Goal: Information Seeking & Learning: Check status

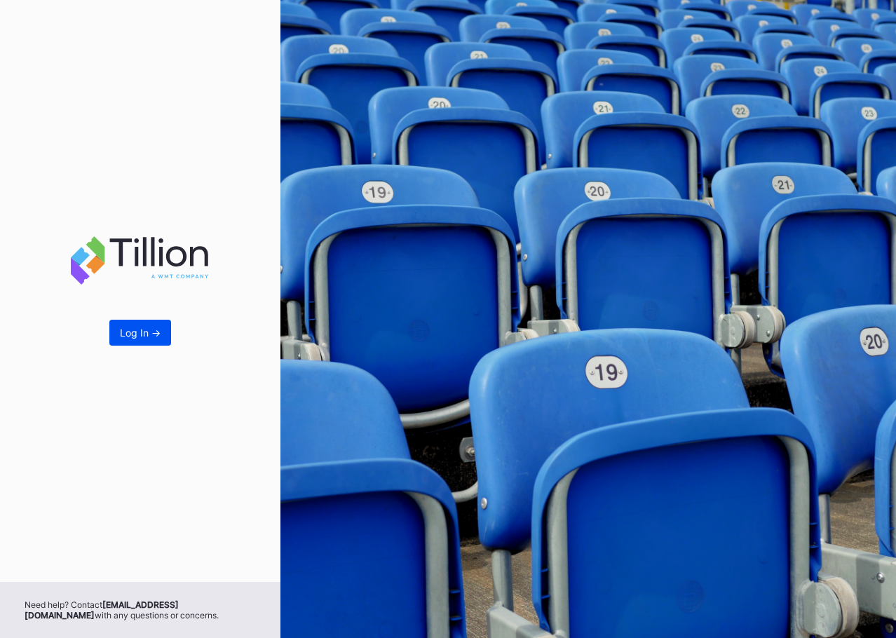
click at [133, 329] on div "Log In ->" at bounding box center [140, 333] width 41 height 12
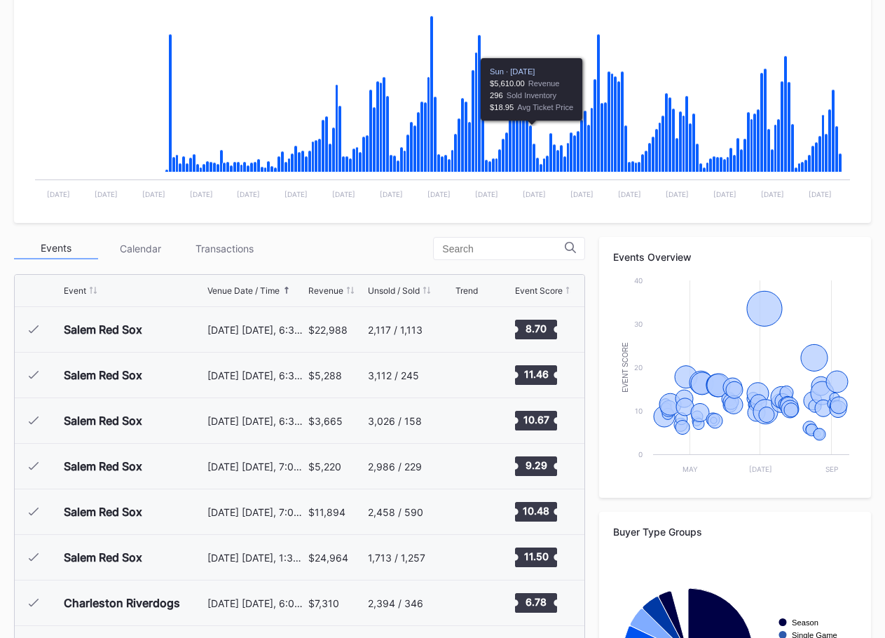
scroll to position [280, 0]
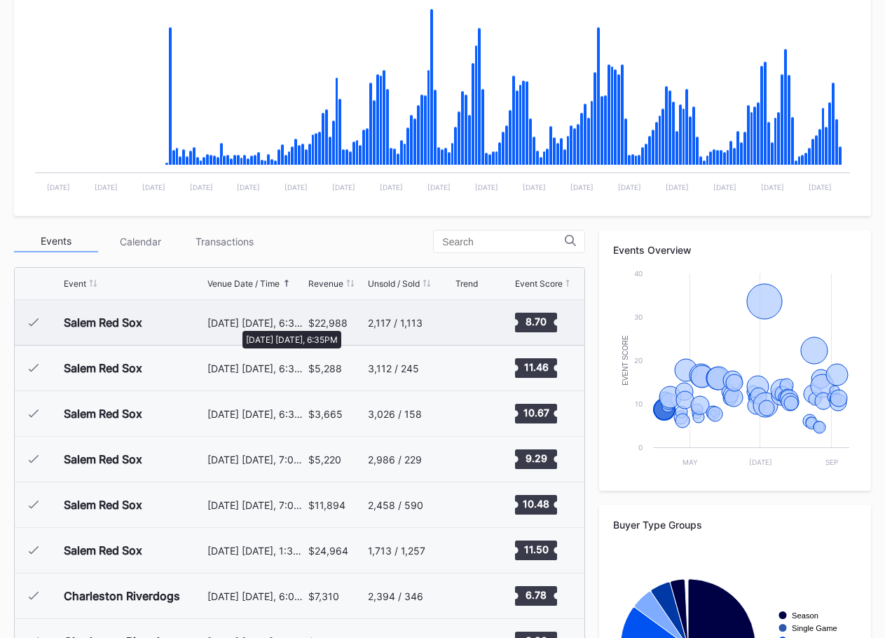
click at [236, 324] on div "[DATE] [DATE], 6:35PM" at bounding box center [257, 323] width 98 height 12
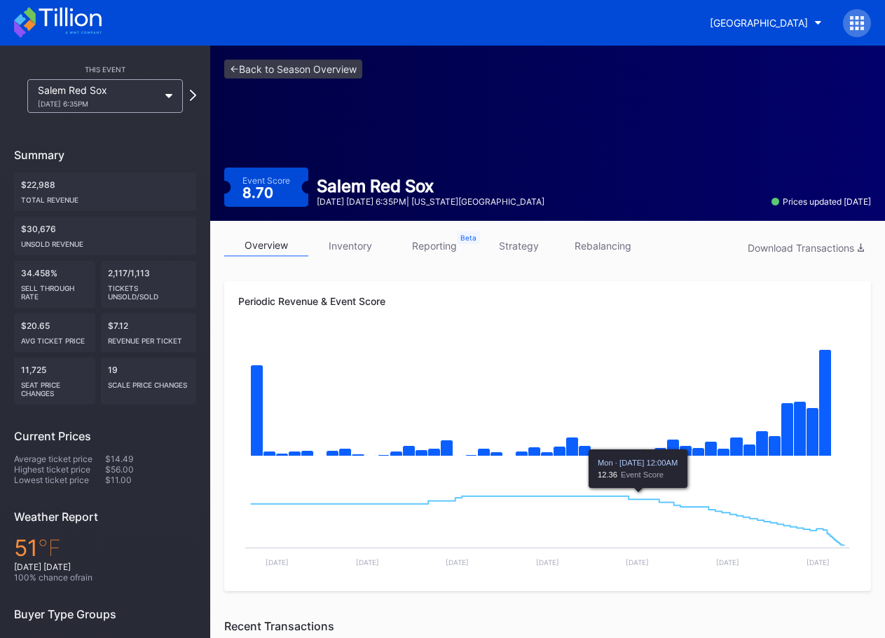
click at [355, 252] on link "inventory" at bounding box center [350, 246] width 84 height 22
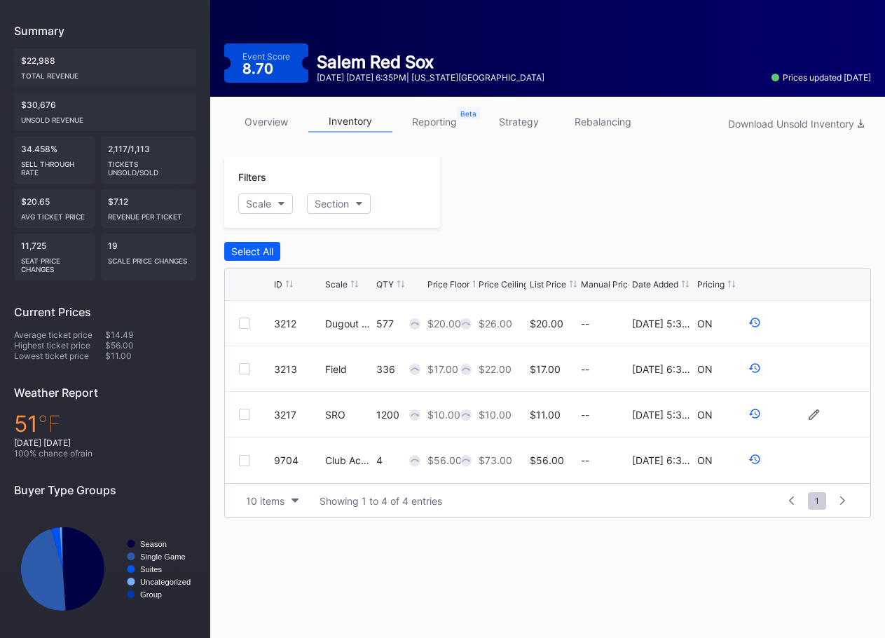
scroll to position [130, 0]
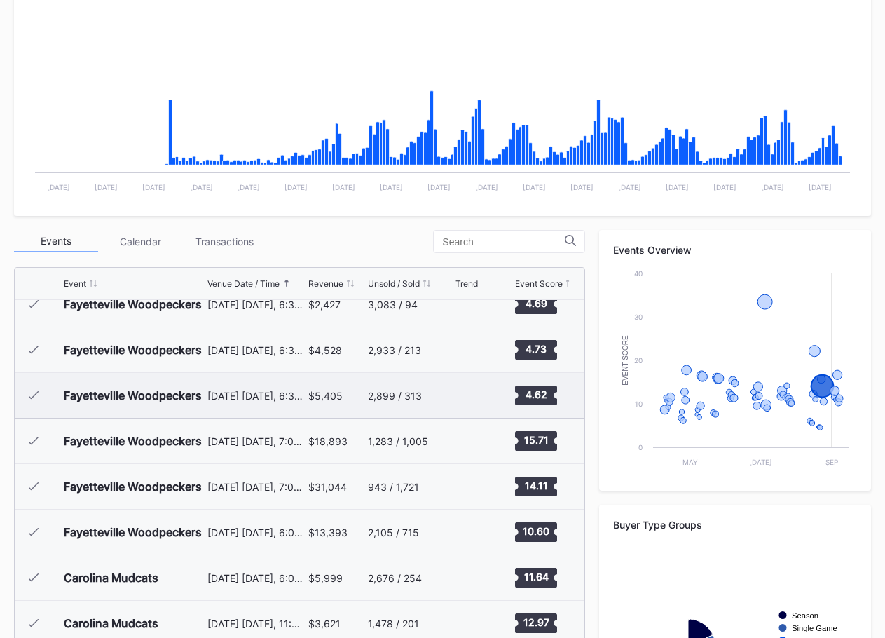
scroll to position [2478, 0]
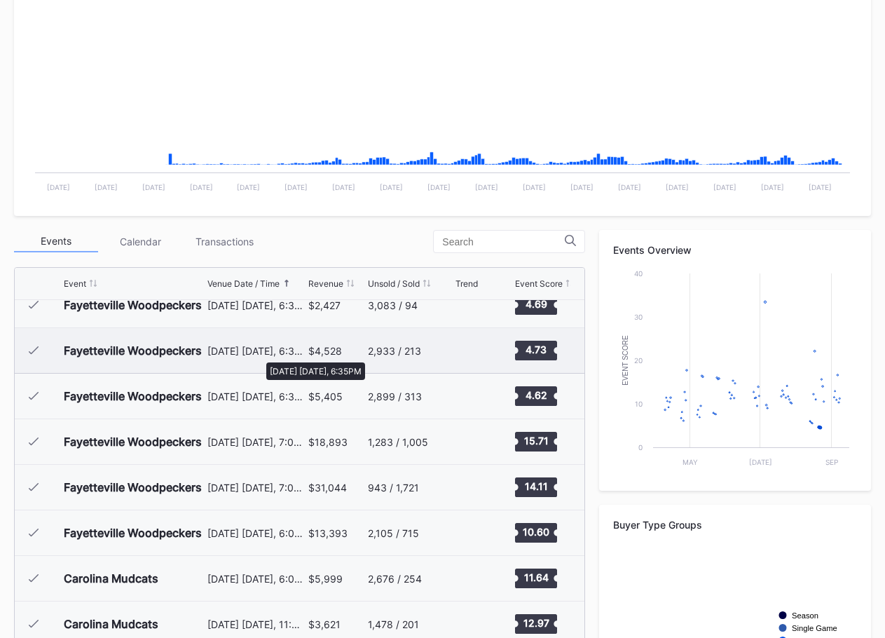
click at [259, 355] on div "[DATE] [DATE], 6:35PM" at bounding box center [257, 351] width 98 height 12
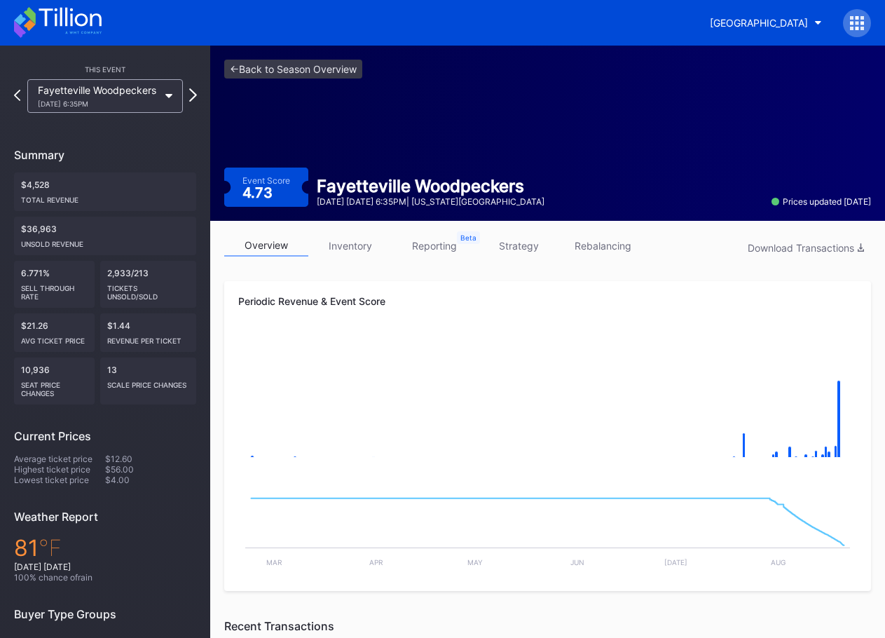
click at [192, 97] on icon at bounding box center [193, 94] width 8 height 13
click at [343, 246] on link "inventory" at bounding box center [350, 246] width 84 height 22
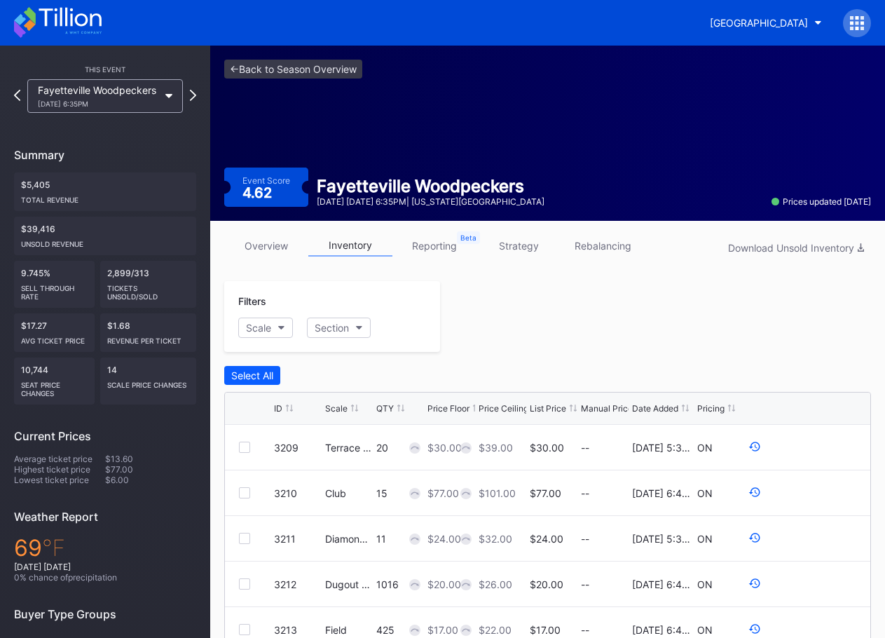
click at [518, 247] on link "strategy" at bounding box center [519, 246] width 84 height 22
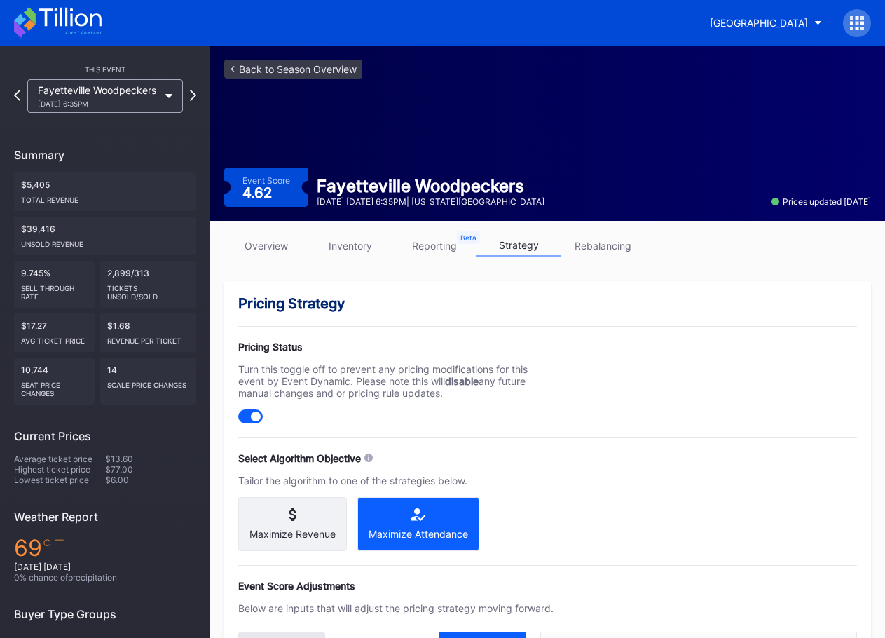
click at [273, 247] on link "overview" at bounding box center [266, 246] width 84 height 22
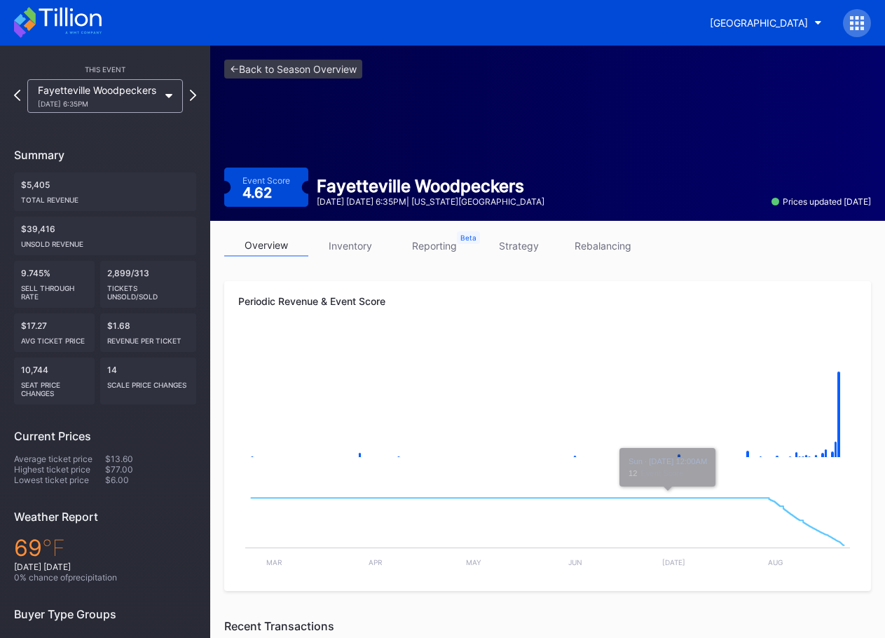
click at [441, 245] on link "reporting" at bounding box center [435, 246] width 84 height 22
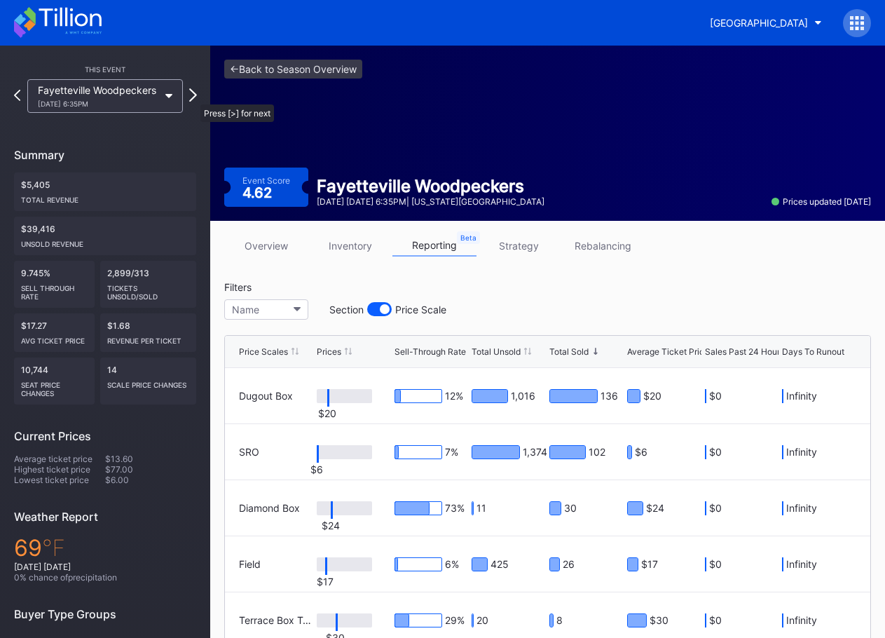
click at [193, 97] on icon at bounding box center [193, 94] width 8 height 13
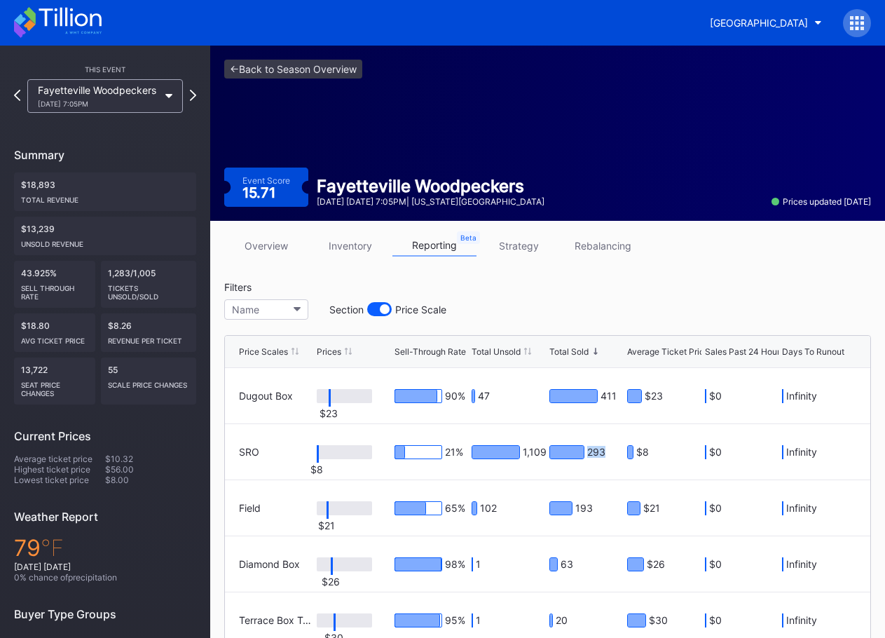
click at [599, 454] on div "293" at bounding box center [587, 452] width 74 height 14
click at [599, 470] on div "293" at bounding box center [587, 451] width 74 height 55
drag, startPoint x: 571, startPoint y: 505, endPoint x: 597, endPoint y: 508, distance: 25.4
click at [597, 508] on div "193" at bounding box center [587, 508] width 74 height 14
click at [604, 514] on div "193" at bounding box center [587, 508] width 74 height 14
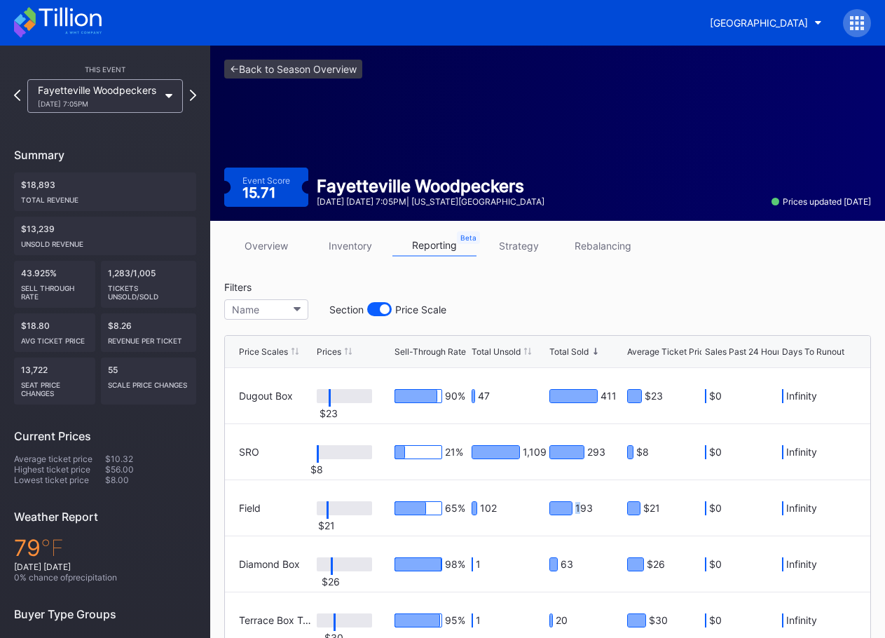
click at [576, 510] on div "193" at bounding box center [574, 508] width 48 height 14
click at [590, 515] on div "193" at bounding box center [574, 508] width 48 height 14
click at [193, 95] on icon at bounding box center [193, 94] width 8 height 13
click at [346, 252] on link "inventory" at bounding box center [350, 246] width 84 height 22
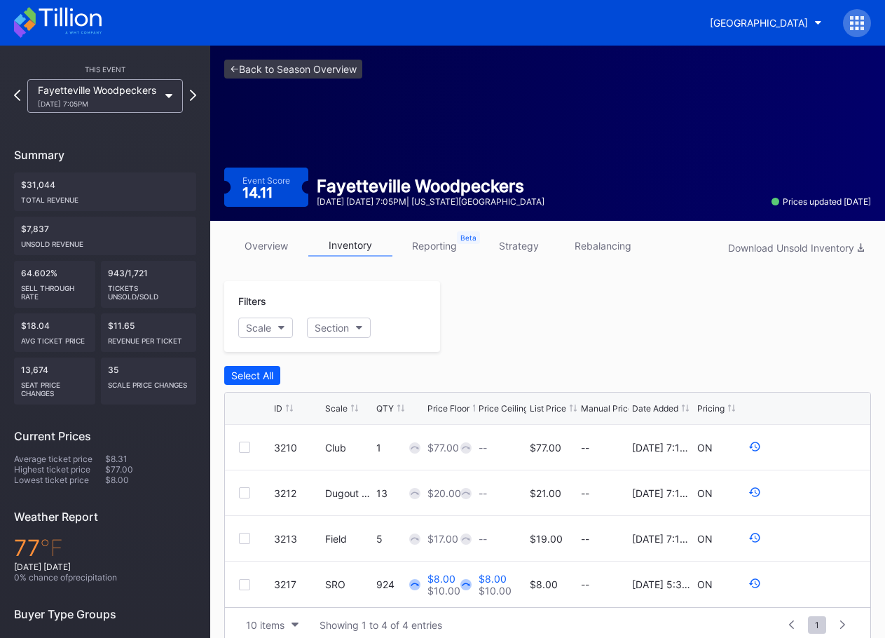
click at [441, 257] on div "overview inventory reporting strategy rebalancing Download Unsold Inventory" at bounding box center [547, 249] width 647 height 29
click at [441, 256] on link "reporting" at bounding box center [435, 246] width 84 height 22
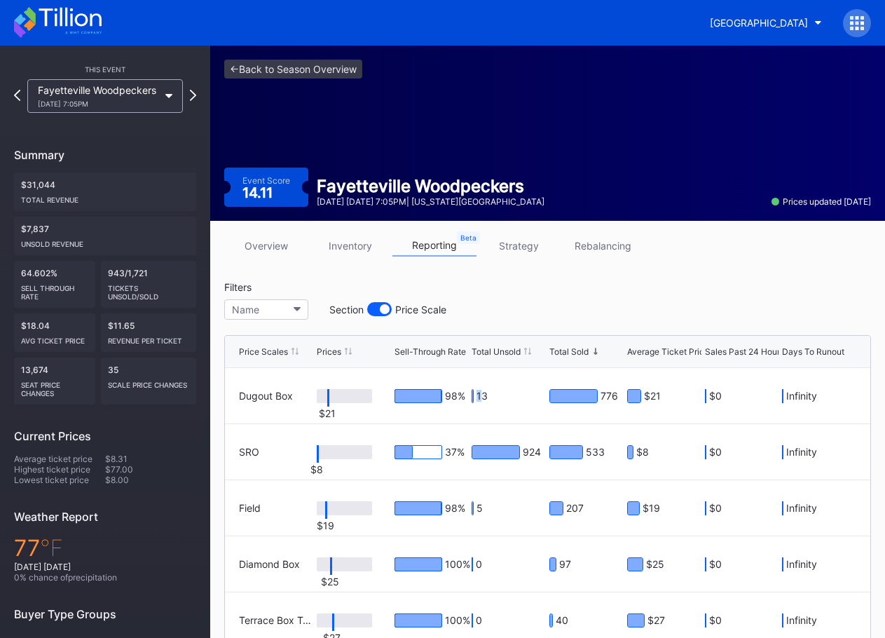
drag, startPoint x: 486, startPoint y: 399, endPoint x: 478, endPoint y: 397, distance: 7.8
click at [478, 397] on div "13" at bounding box center [496, 396] width 48 height 14
click at [487, 397] on div "13" at bounding box center [496, 396] width 48 height 14
drag, startPoint x: 486, startPoint y: 517, endPoint x: 477, endPoint y: 513, distance: 10.0
click at [477, 513] on div "5" at bounding box center [509, 507] width 74 height 55
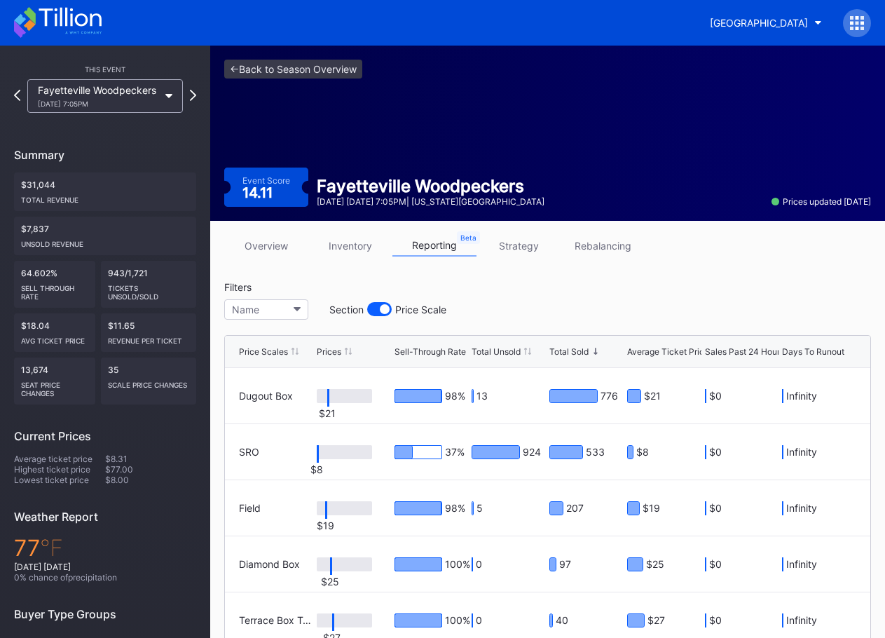
click at [487, 511] on div "5" at bounding box center [496, 508] width 48 height 14
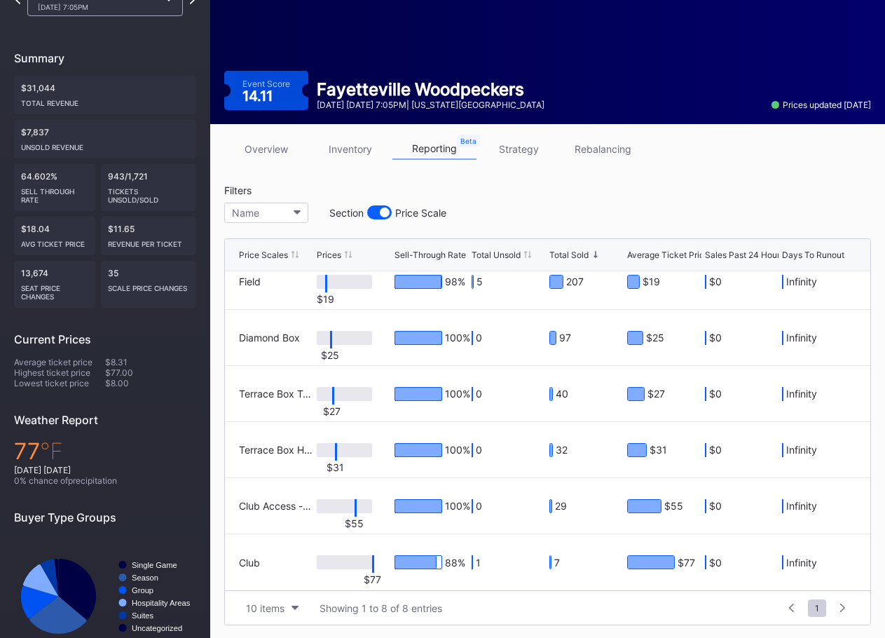
scroll to position [130, 0]
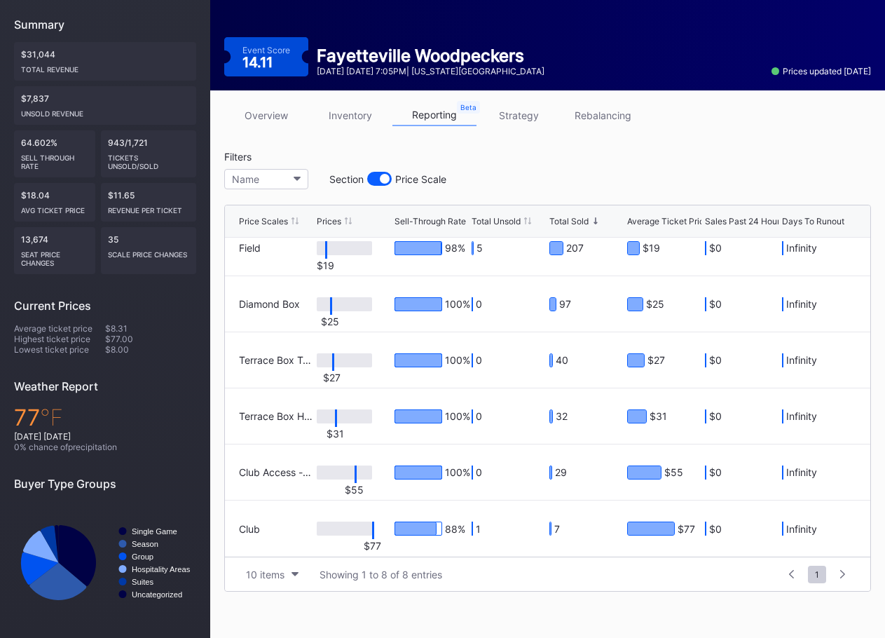
drag, startPoint x: 498, startPoint y: 534, endPoint x: 477, endPoint y: 531, distance: 20.5
click at [477, 531] on div "1" at bounding box center [496, 529] width 48 height 14
click at [491, 536] on div "1" at bounding box center [509, 529] width 74 height 56
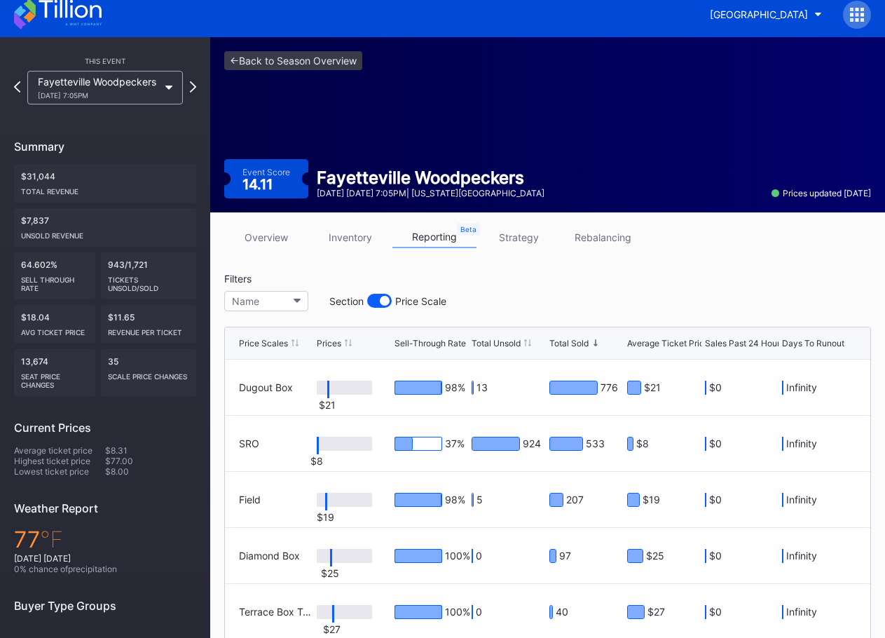
scroll to position [0, 0]
